Goal: Information Seeking & Learning: Learn about a topic

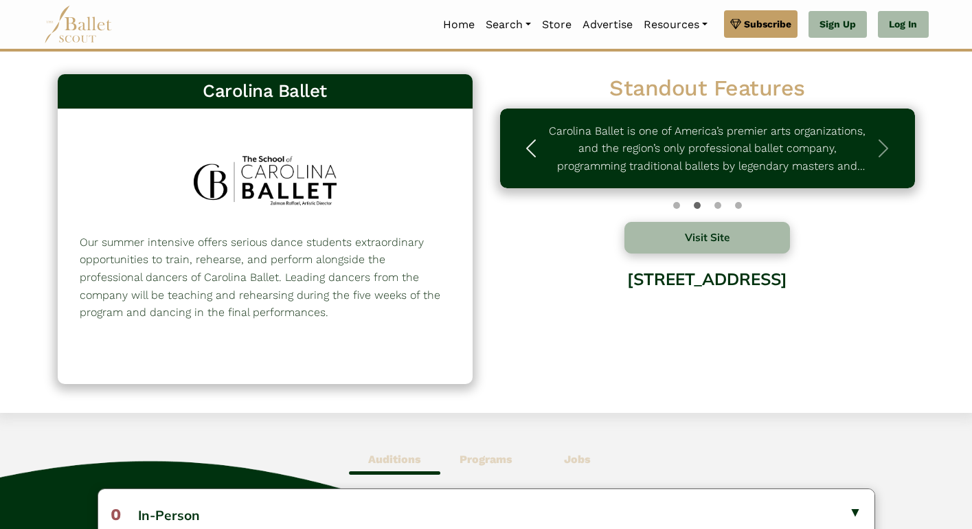
click at [524, 146] on span "button" at bounding box center [531, 148] width 22 height 22
click at [823, 154] on p "Students accepted as summer trainees will have a specialized program that inclu…" at bounding box center [707, 148] width 319 height 53
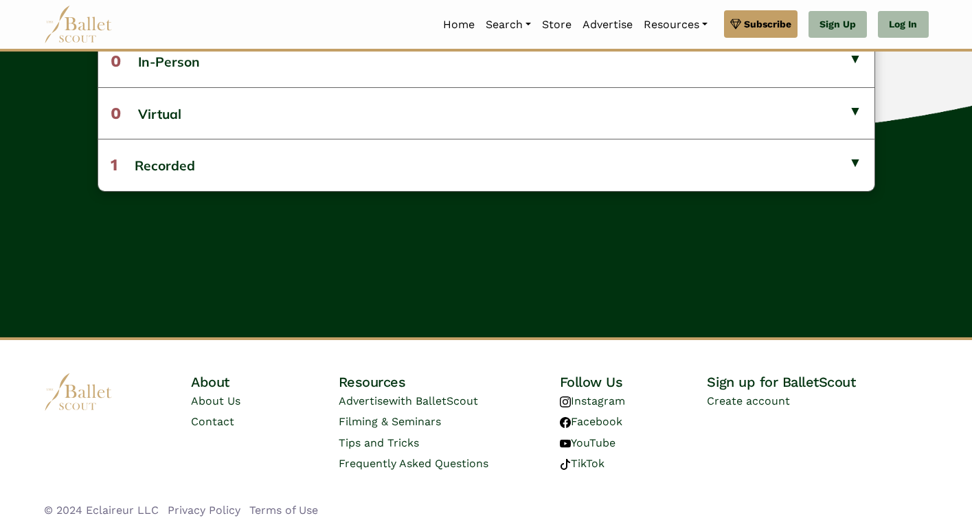
scroll to position [453, 0]
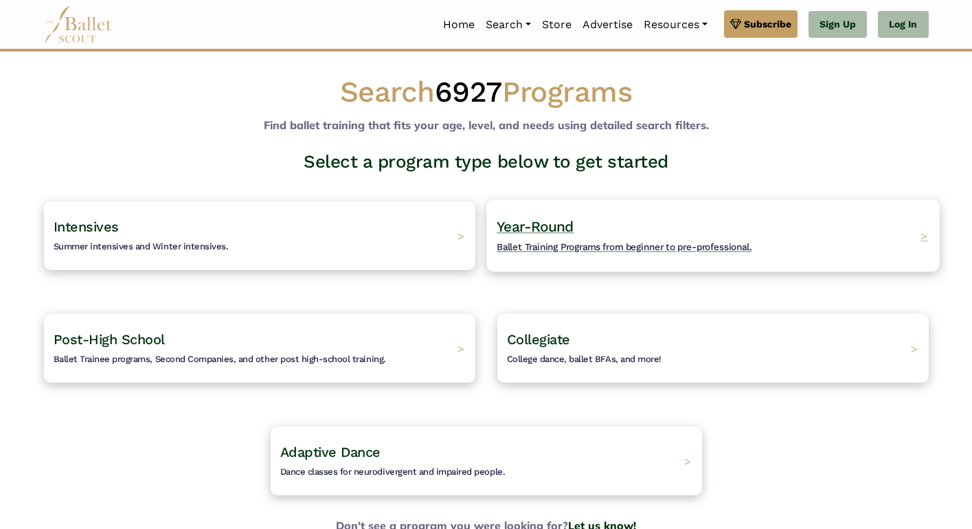
click at [601, 234] on h4 "Year-Round Ballet Training Programs from beginner to pre-professional." at bounding box center [624, 236] width 255 height 38
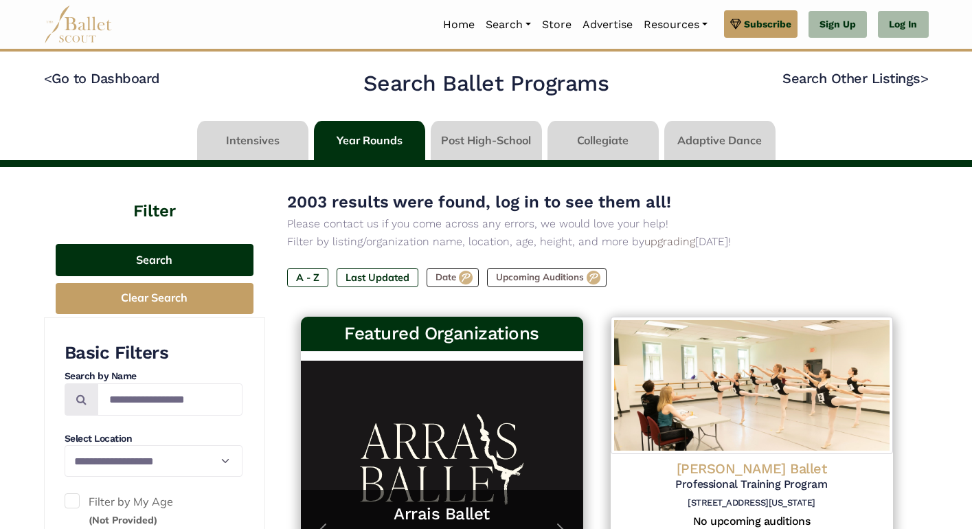
click at [240, 268] on button "Search" at bounding box center [155, 260] width 198 height 32
click at [219, 265] on button "Search" at bounding box center [155, 260] width 198 height 32
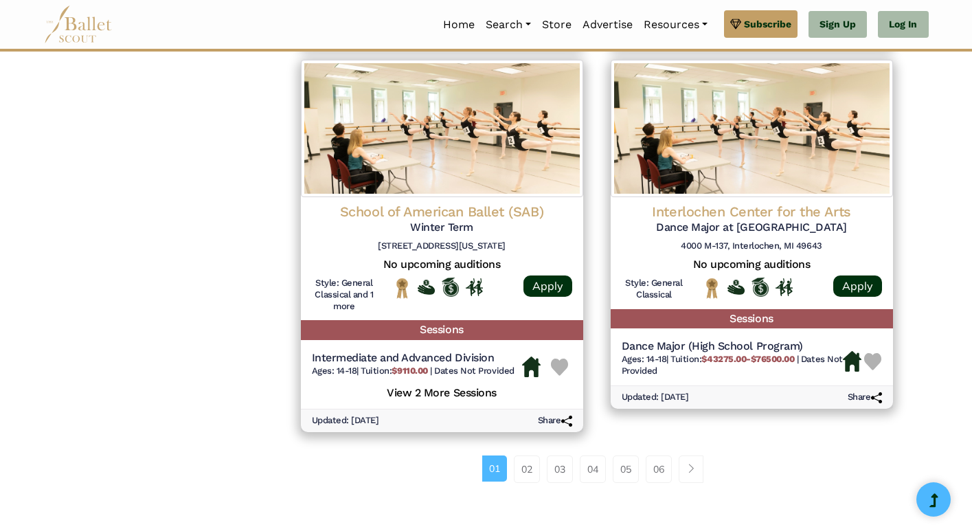
scroll to position [1763, 0]
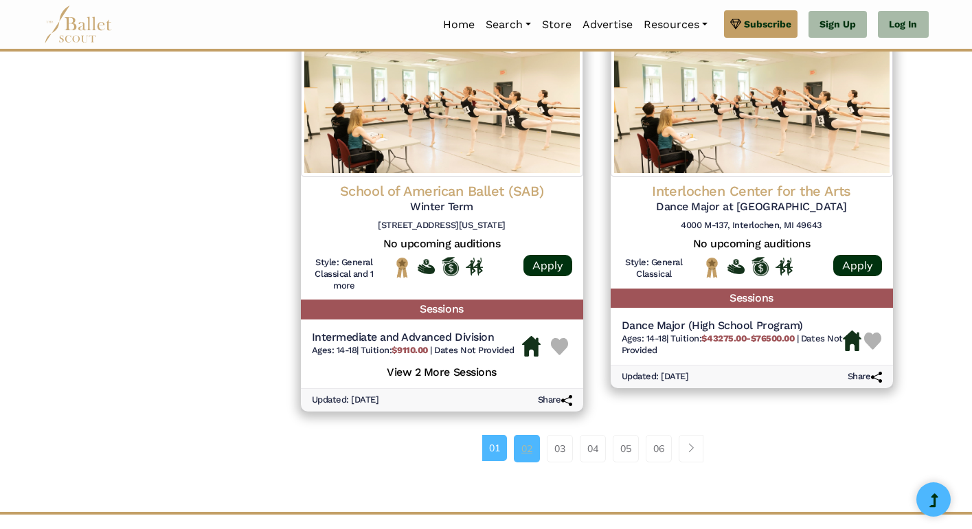
click at [530, 435] on link "02" at bounding box center [527, 448] width 26 height 27
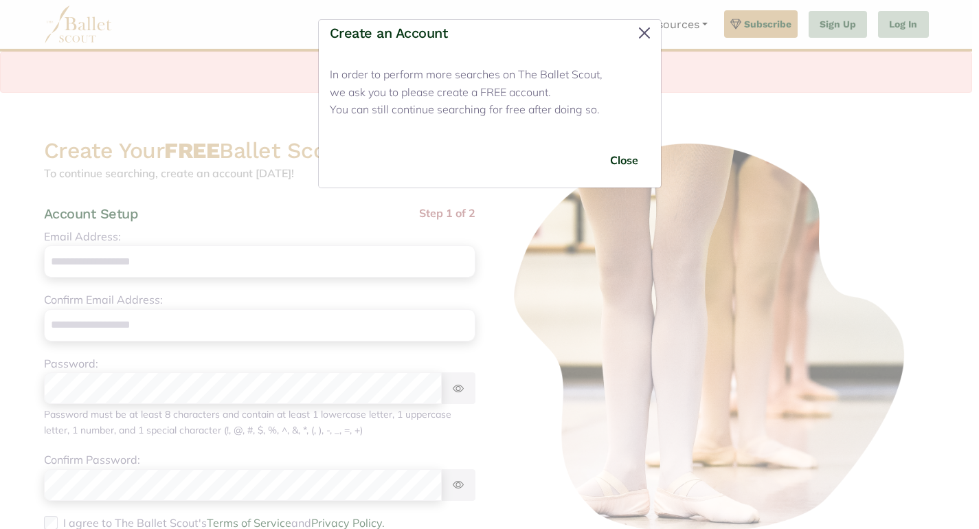
click at [646, 35] on button "Close" at bounding box center [645, 33] width 22 height 22
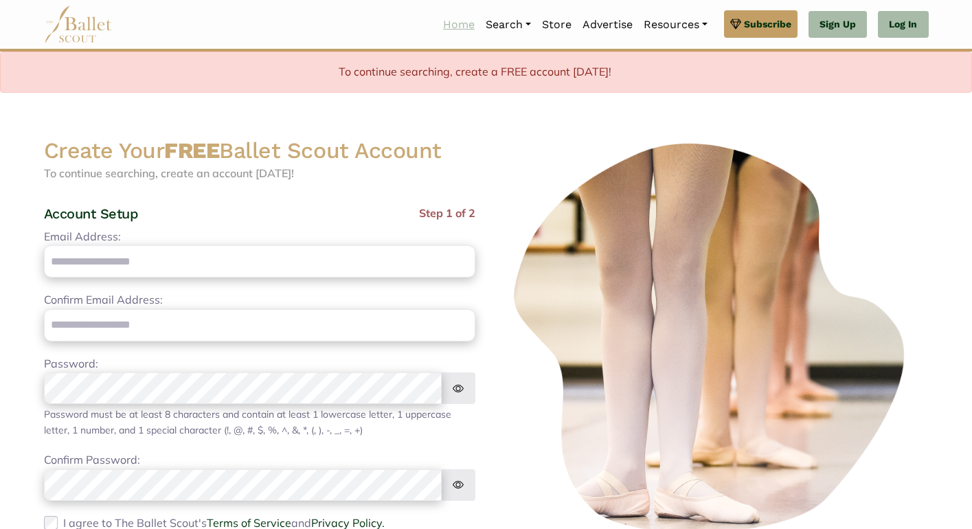
click at [456, 27] on link "Home" at bounding box center [459, 24] width 43 height 29
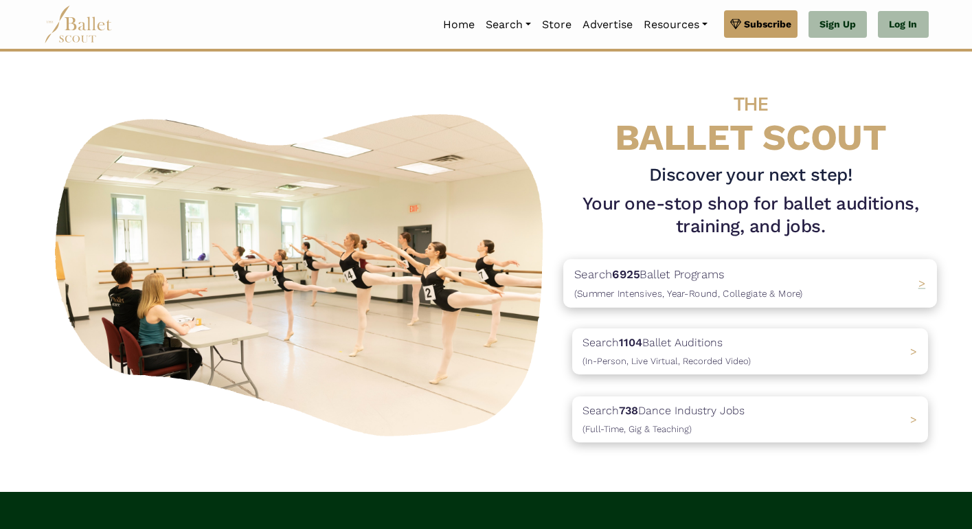
click at [685, 279] on p "Search 6925 Ballet Programs (Summer Intensives, Year-Round, Collegiate & More)" at bounding box center [689, 283] width 229 height 37
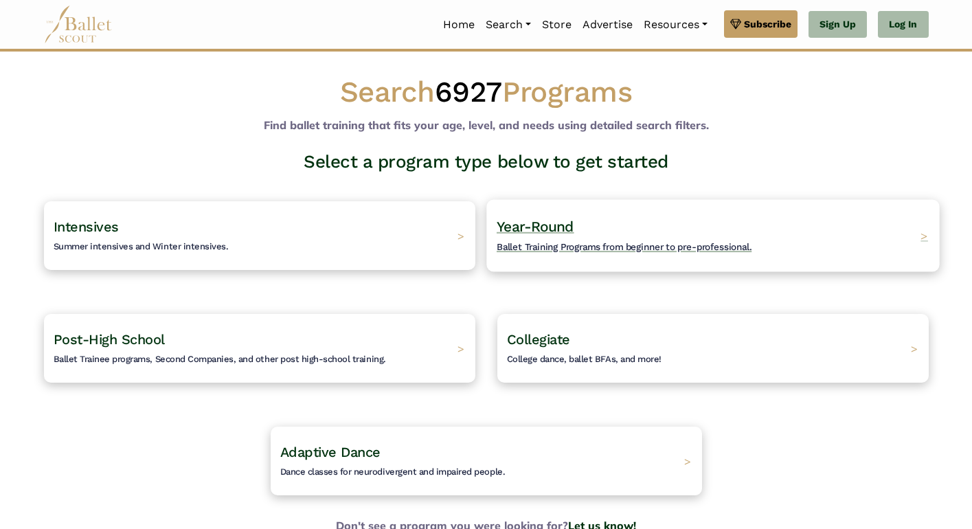
click at [585, 225] on h4 "Year-Round Ballet Training Programs from beginner to pre-professional." at bounding box center [624, 236] width 255 height 38
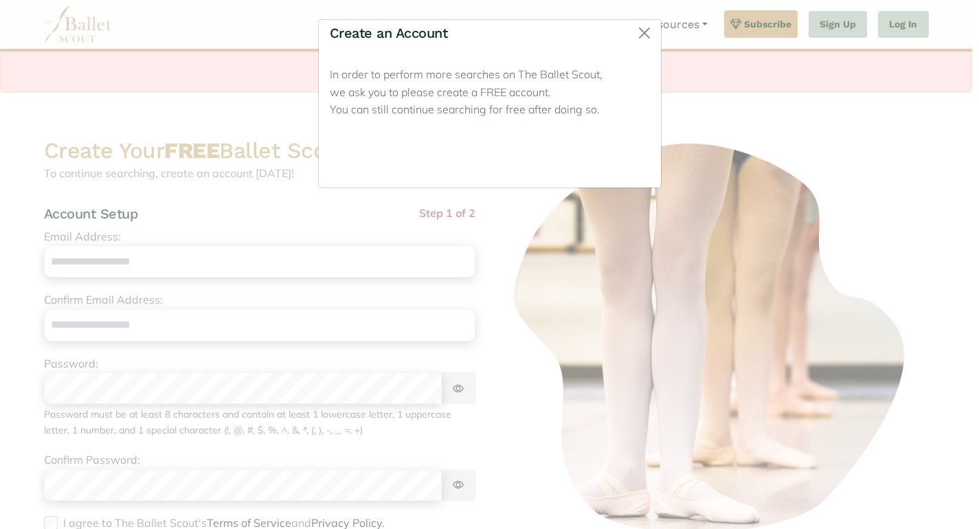
click at [625, 161] on button "Close" at bounding box center [625, 160] width 52 height 32
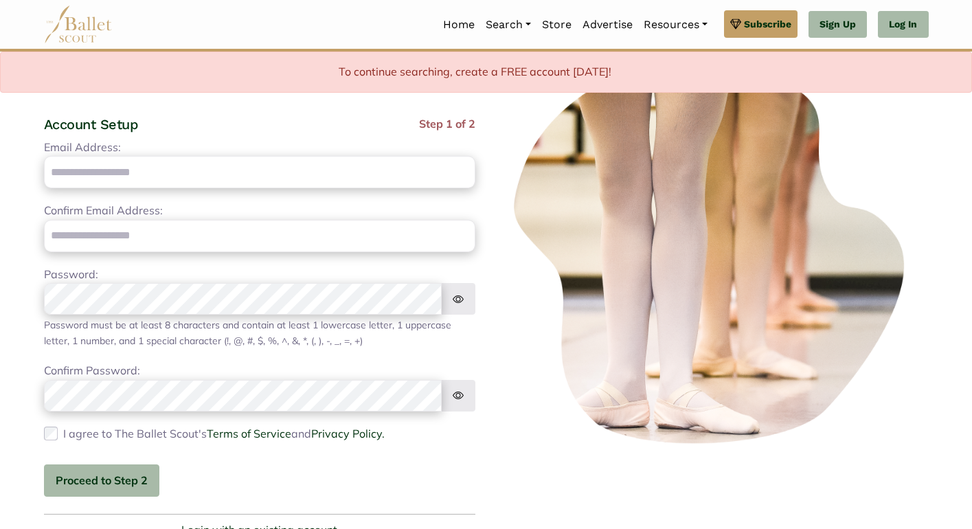
scroll to position [140, 0]
